Goal: Information Seeking & Learning: Learn about a topic

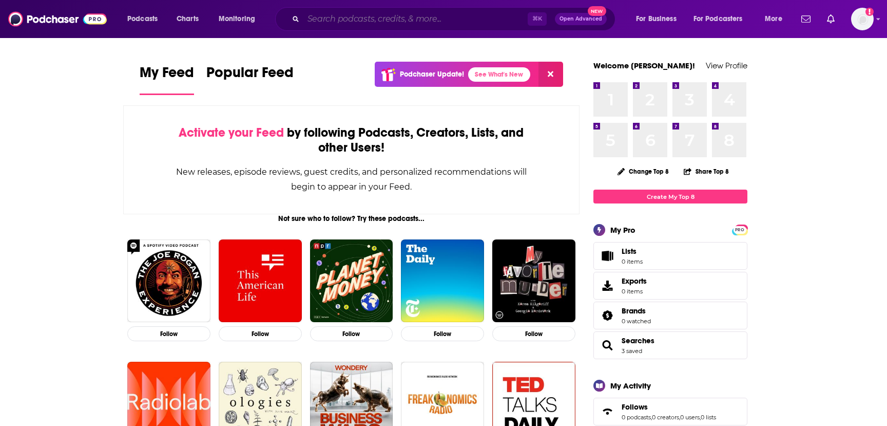
click at [374, 21] on input "Search podcasts, credits, & more..." at bounding box center [415, 19] width 224 height 16
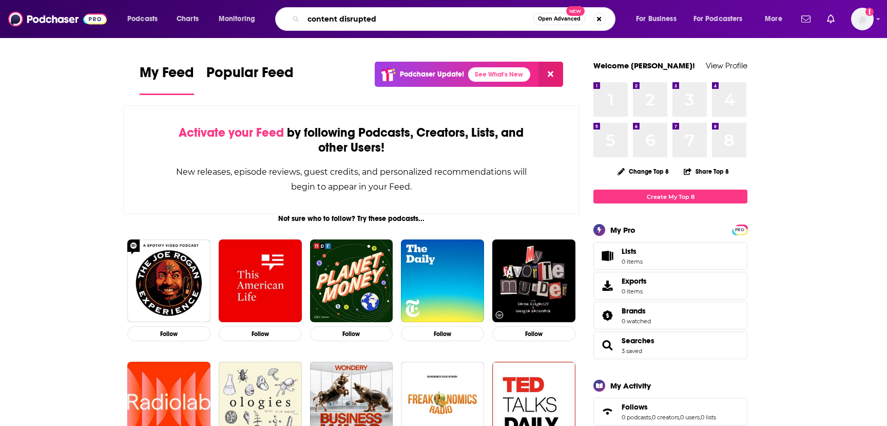
type input "content disrupted"
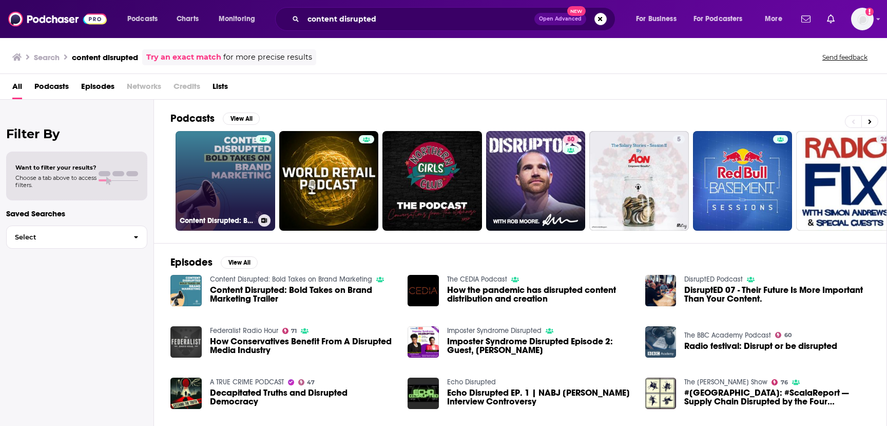
click at [232, 190] on link "Content Disrupted: Bold Takes on Brand Marketing" at bounding box center [226, 181] width 100 height 100
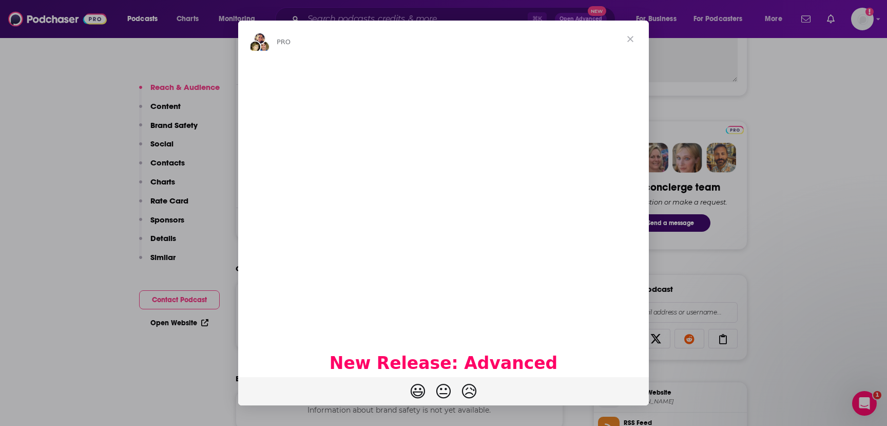
scroll to position [465, 0]
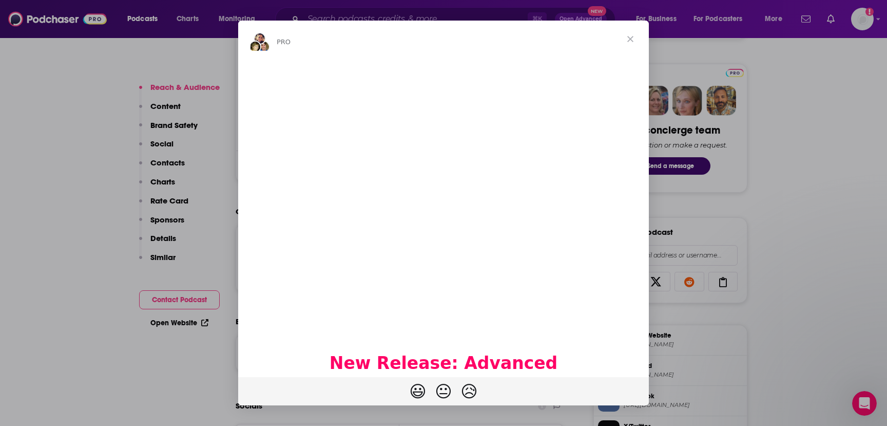
click at [631, 39] on span "Close" at bounding box center [630, 39] width 37 height 37
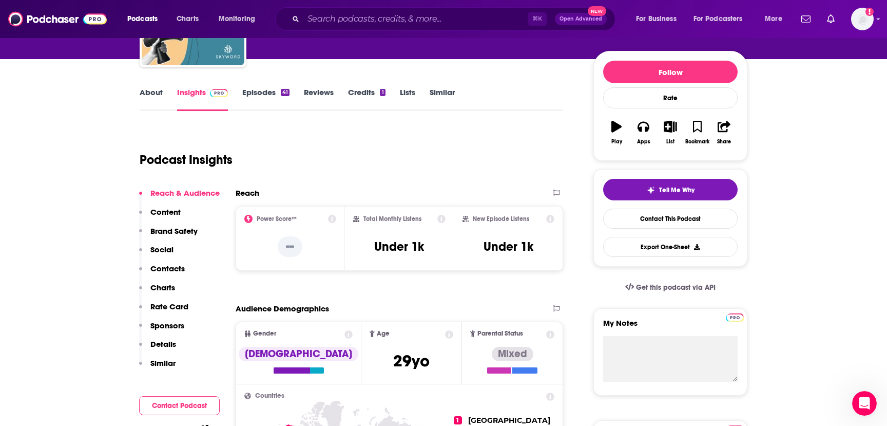
scroll to position [56, 0]
